Goal: Information Seeking & Learning: Learn about a topic

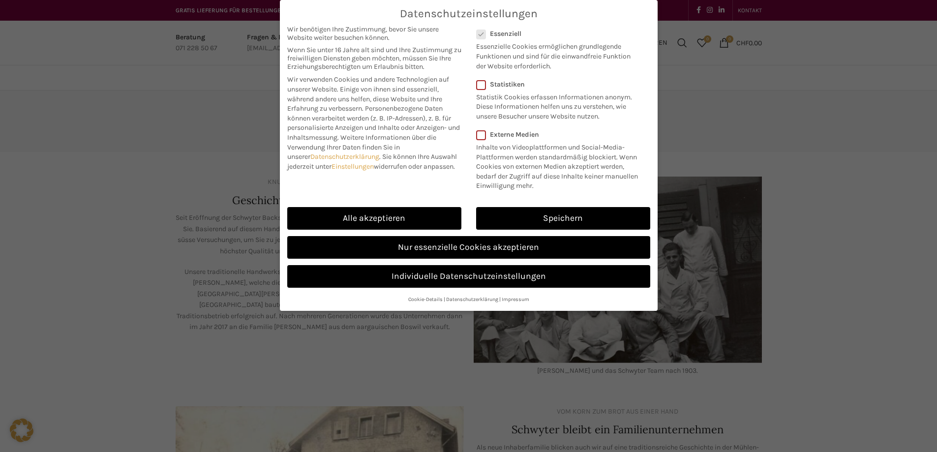
scroll to position [298, 0]
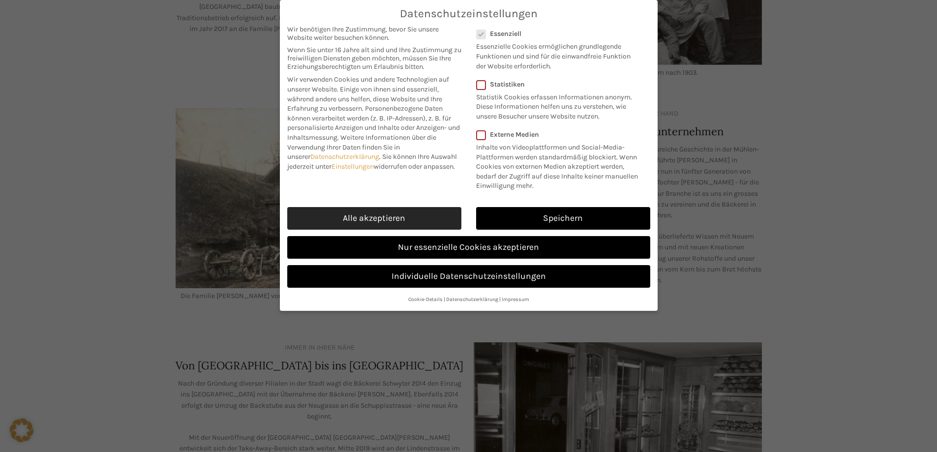
click at [428, 213] on link "Alle akzeptieren" at bounding box center [374, 218] width 174 height 23
checkbox input "true"
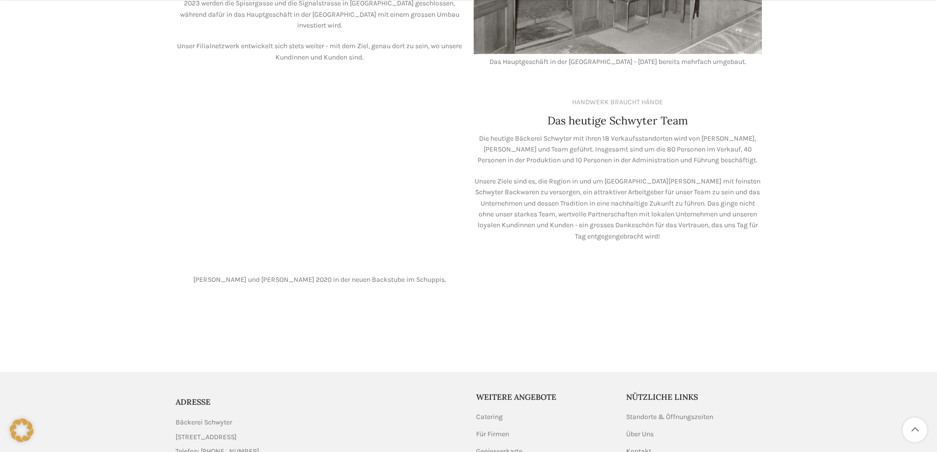
scroll to position [871, 0]
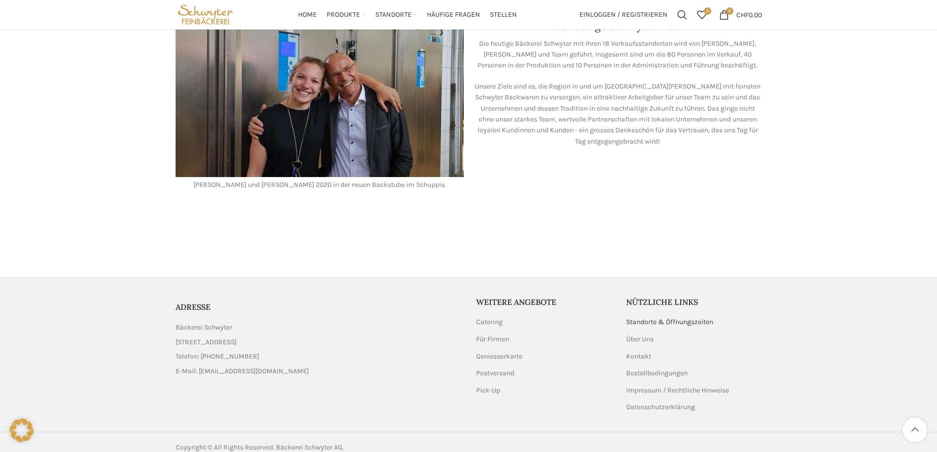
click at [689, 317] on link "Standorte & Öffnungszeiten" at bounding box center [670, 322] width 88 height 10
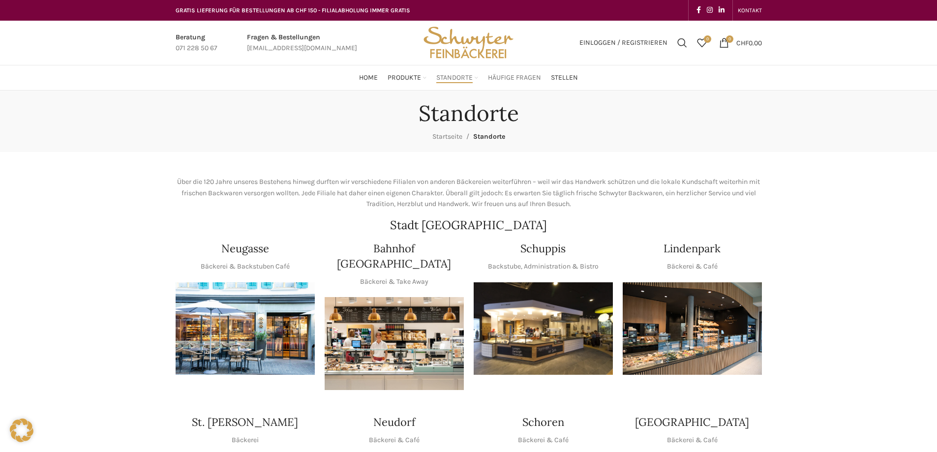
click at [509, 81] on span "Häufige Fragen" at bounding box center [514, 77] width 53 height 9
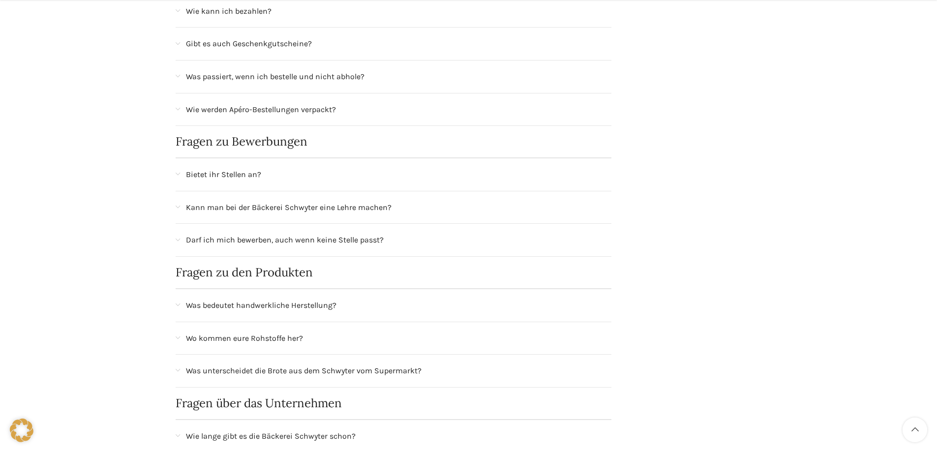
scroll to position [443, 0]
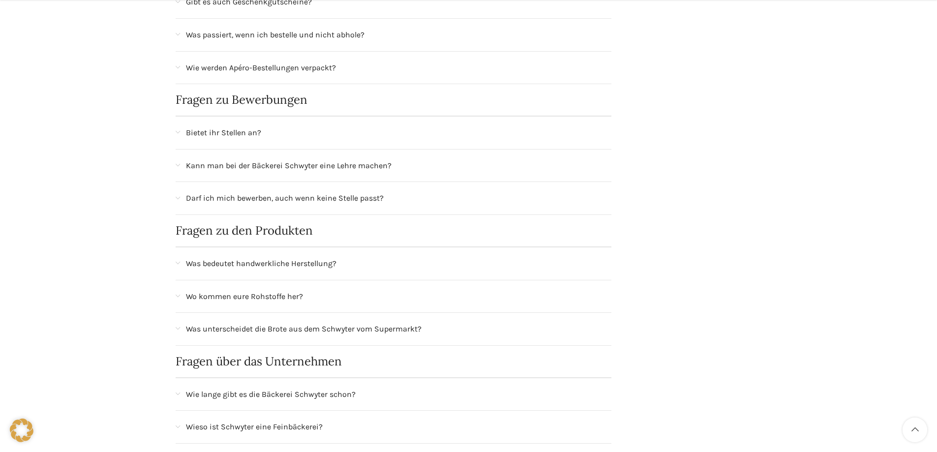
click at [283, 126] on div "Bietet ihr Stellen an?" at bounding box center [399, 132] width 426 height 13
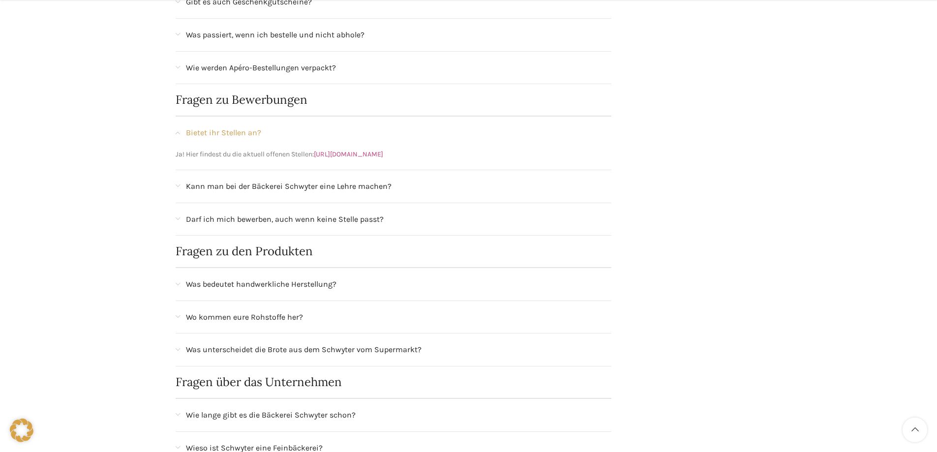
click at [366, 151] on link "https://schwyter.com/stellen/" at bounding box center [348, 154] width 69 height 8
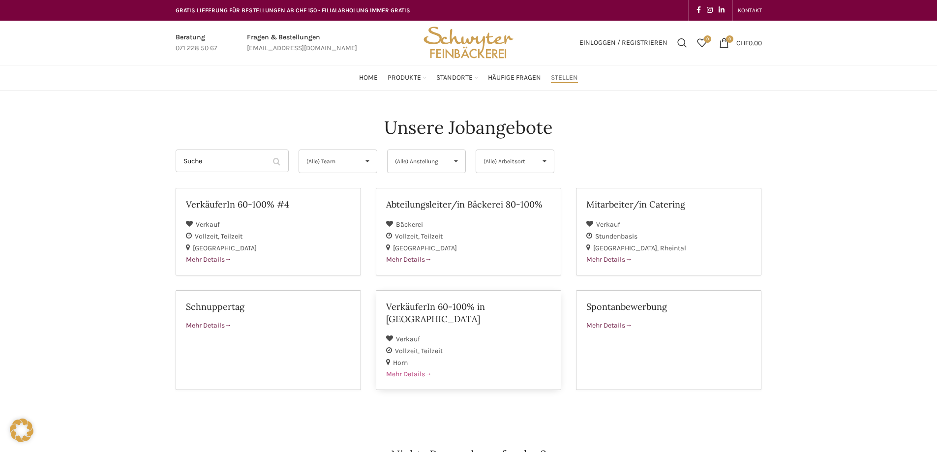
click at [416, 370] on span "Mehr Details" at bounding box center [409, 374] width 46 height 8
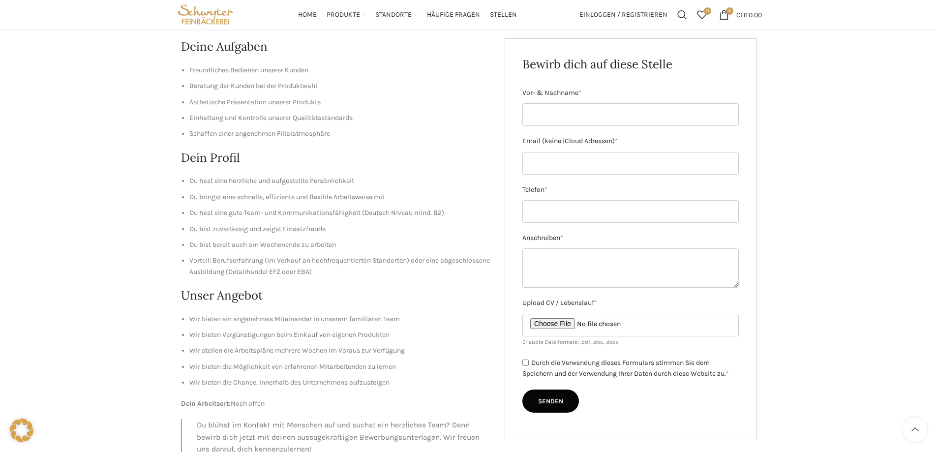
scroll to position [98, 0]
